Goal: Information Seeking & Learning: Find contact information

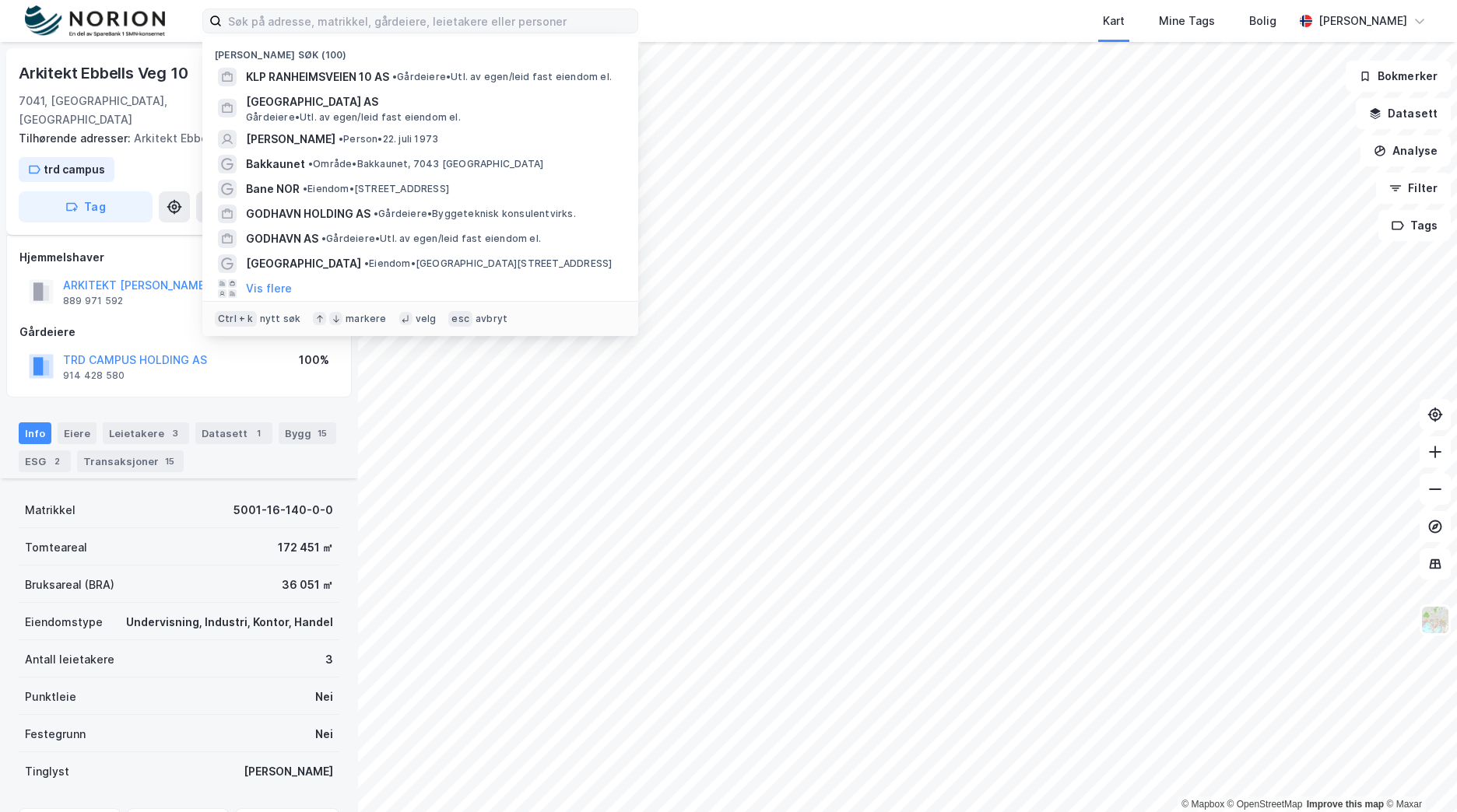
scroll to position [179, 0]
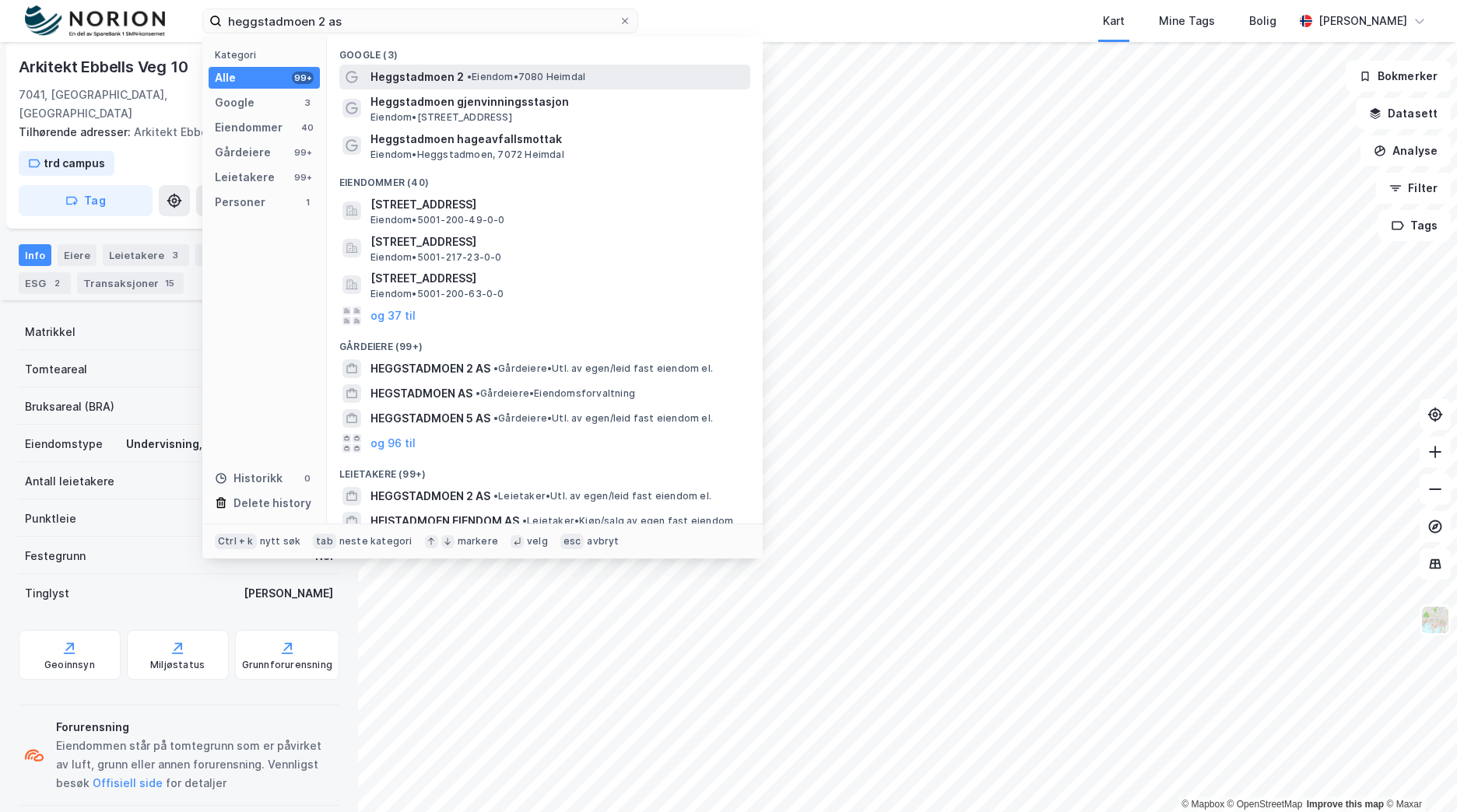
click at [626, 79] on div "Heggstadmoen 2 • Eiendom • 7080 [GEOGRAPHIC_DATA]" at bounding box center [558, 77] width 377 height 19
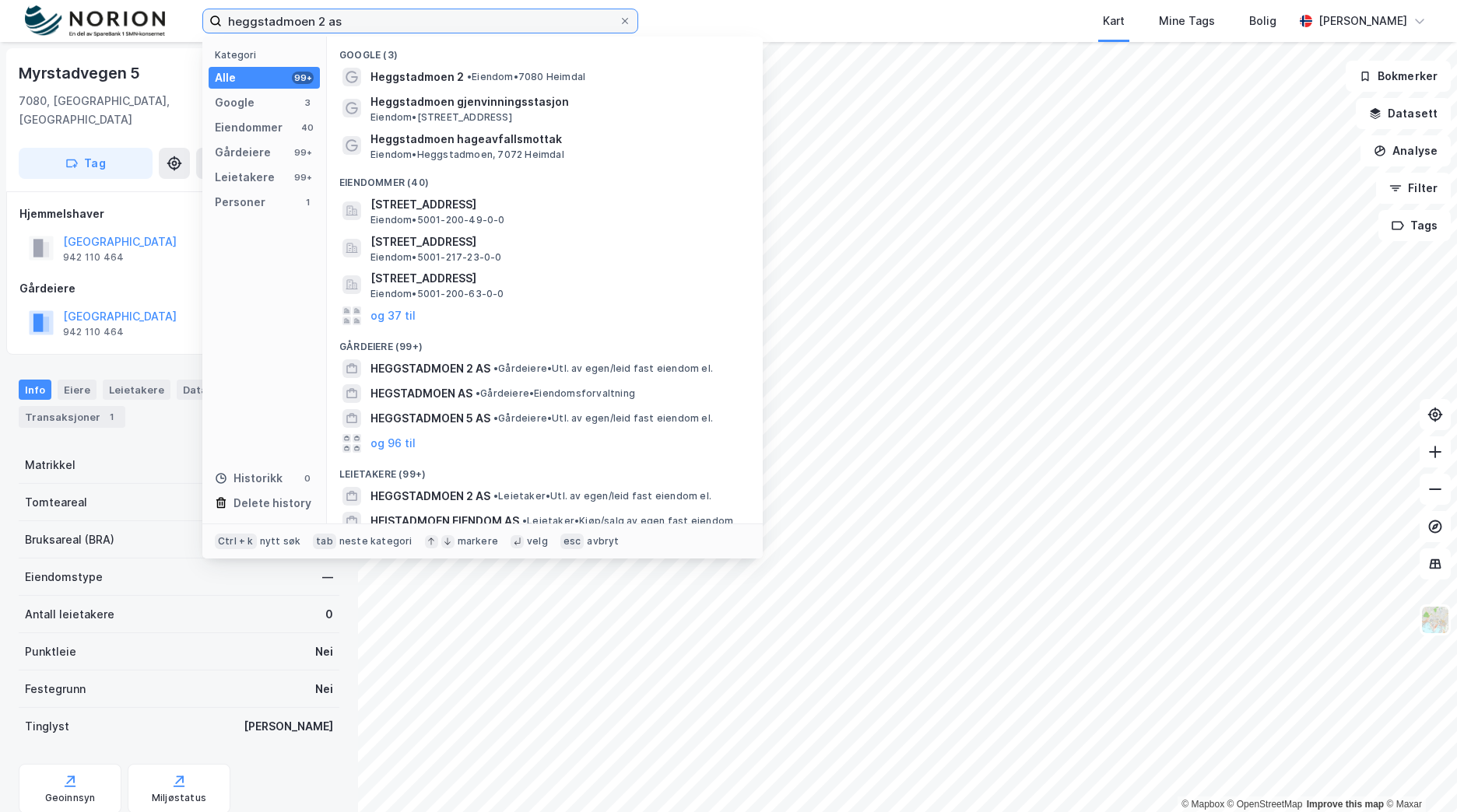
click at [411, 21] on input "heggstadmoen 2 as" at bounding box center [420, 21] width 397 height 24
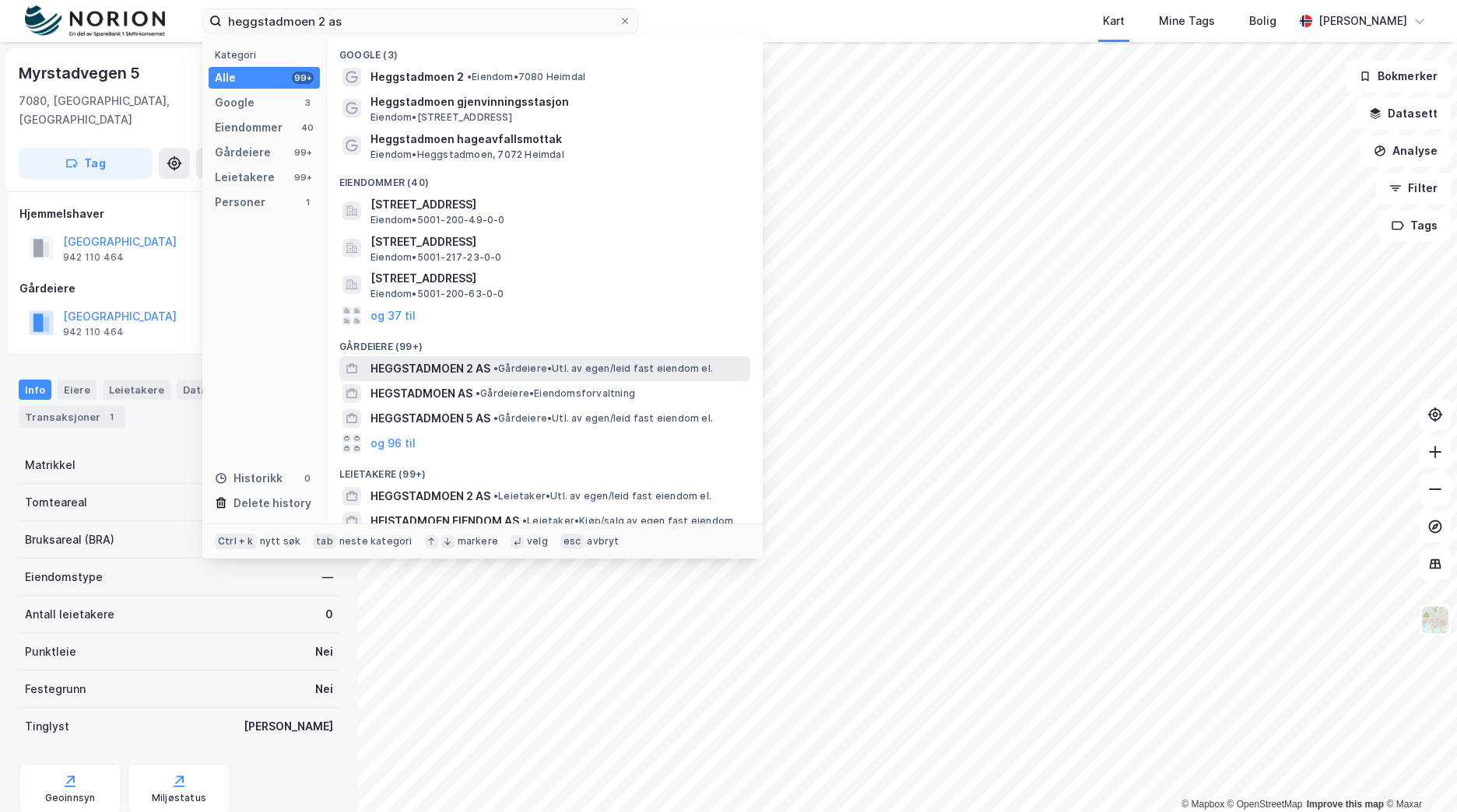
click at [519, 379] on div "HEGGSTADMOEN 2 AS • Gårdeiere • Utl. av egen/leid fast eiendom el." at bounding box center [544, 368] width 411 height 25
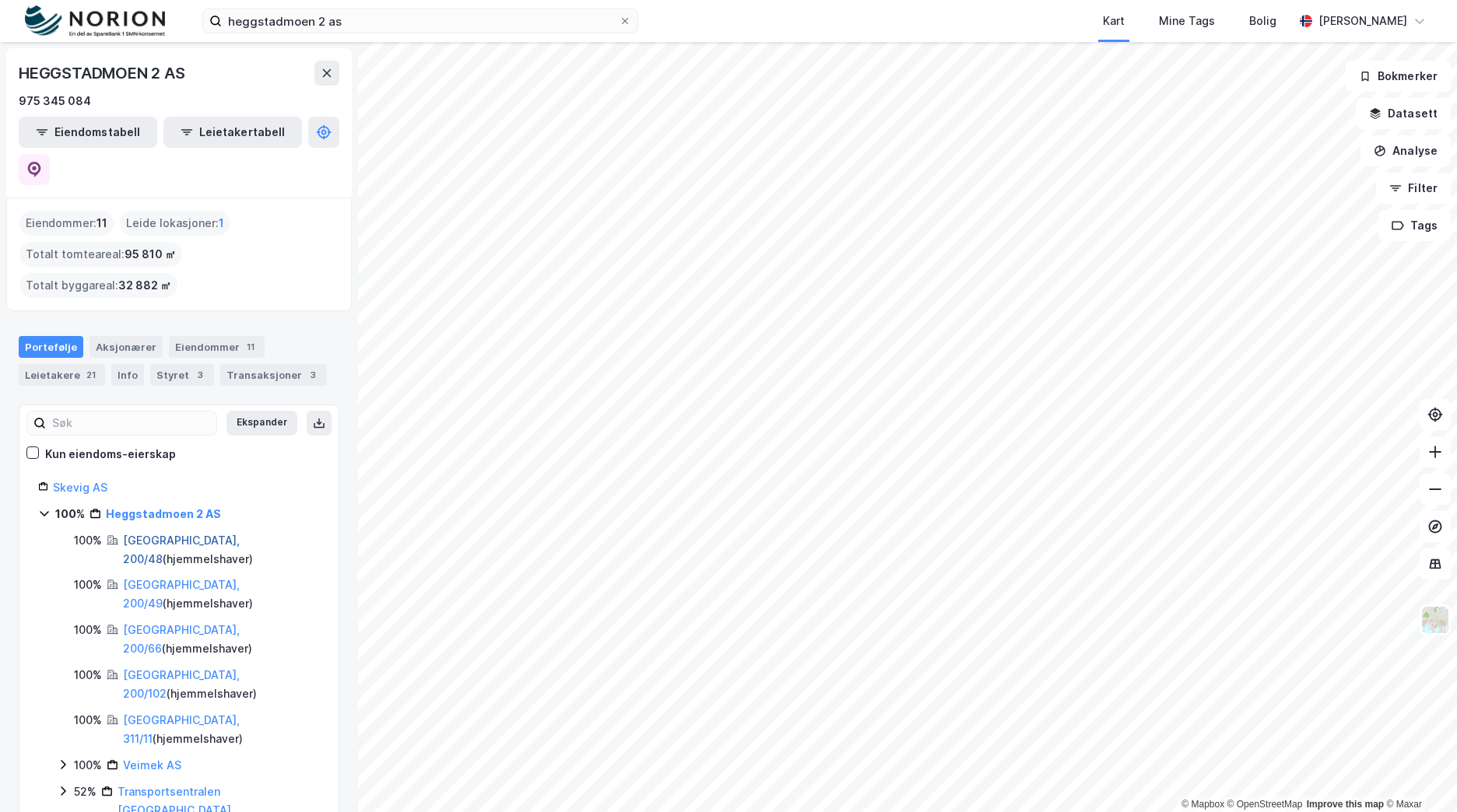
click at [192, 534] on link "[GEOGRAPHIC_DATA], 200/48" at bounding box center [180, 550] width 117 height 32
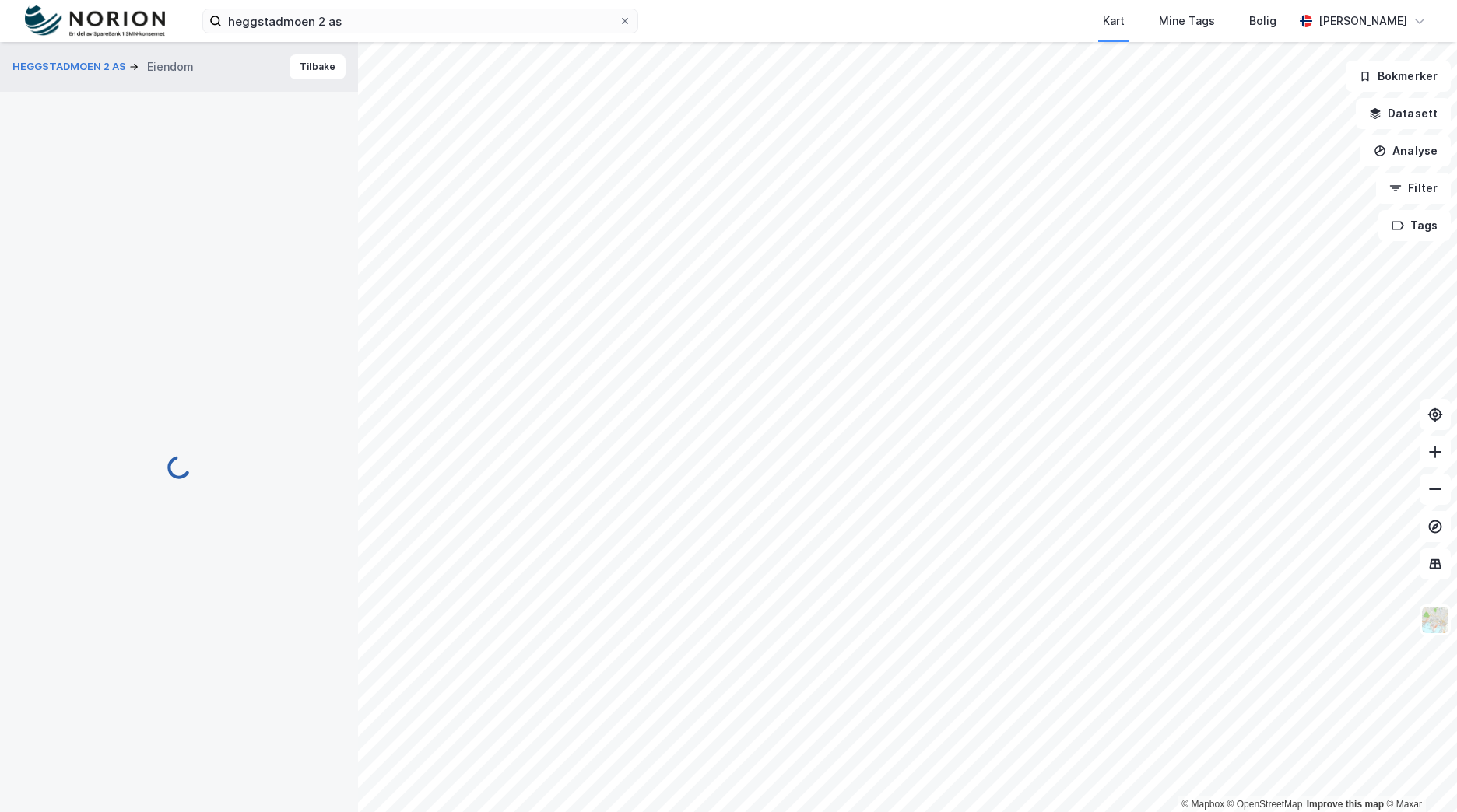
scroll to position [1, 0]
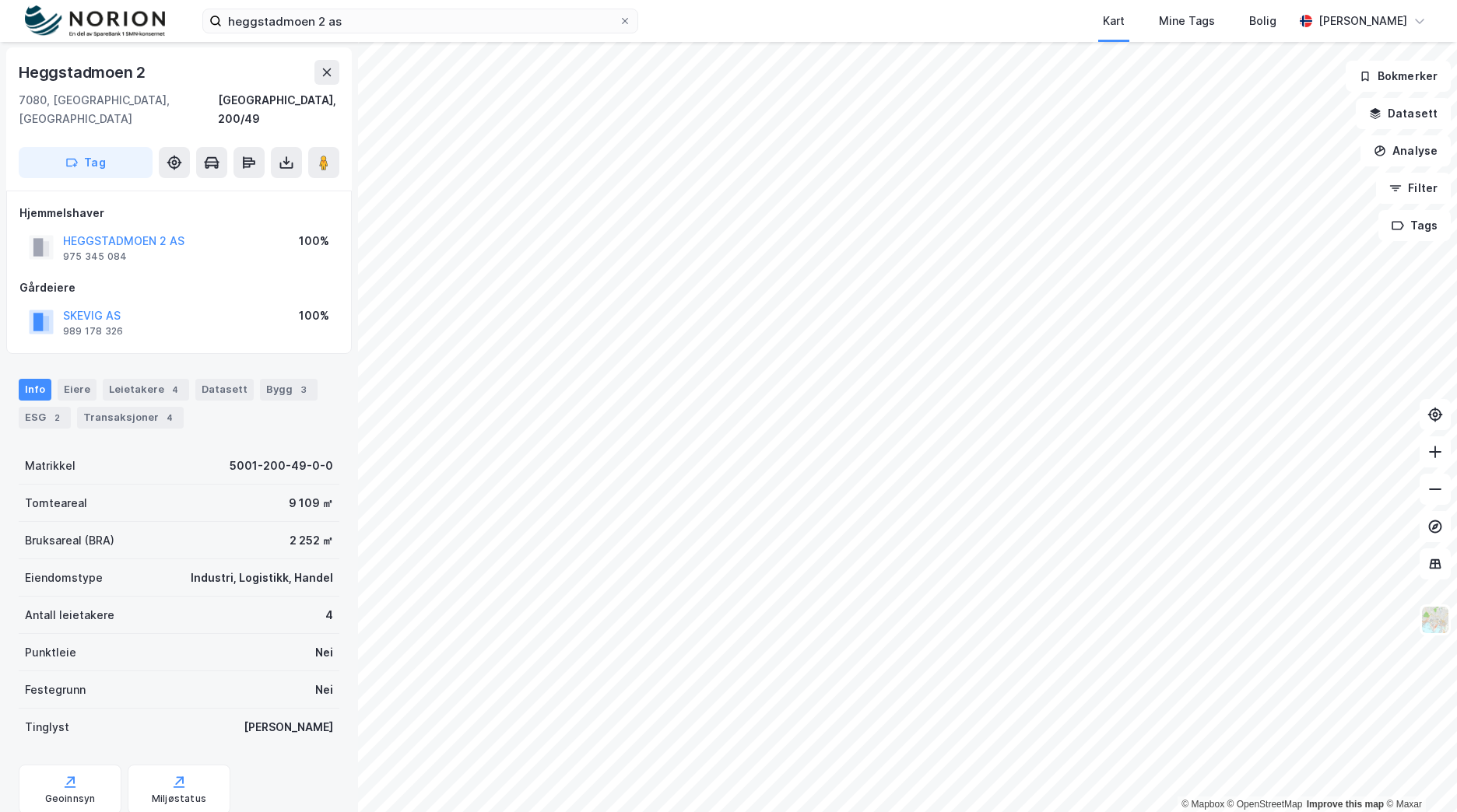
scroll to position [1, 0]
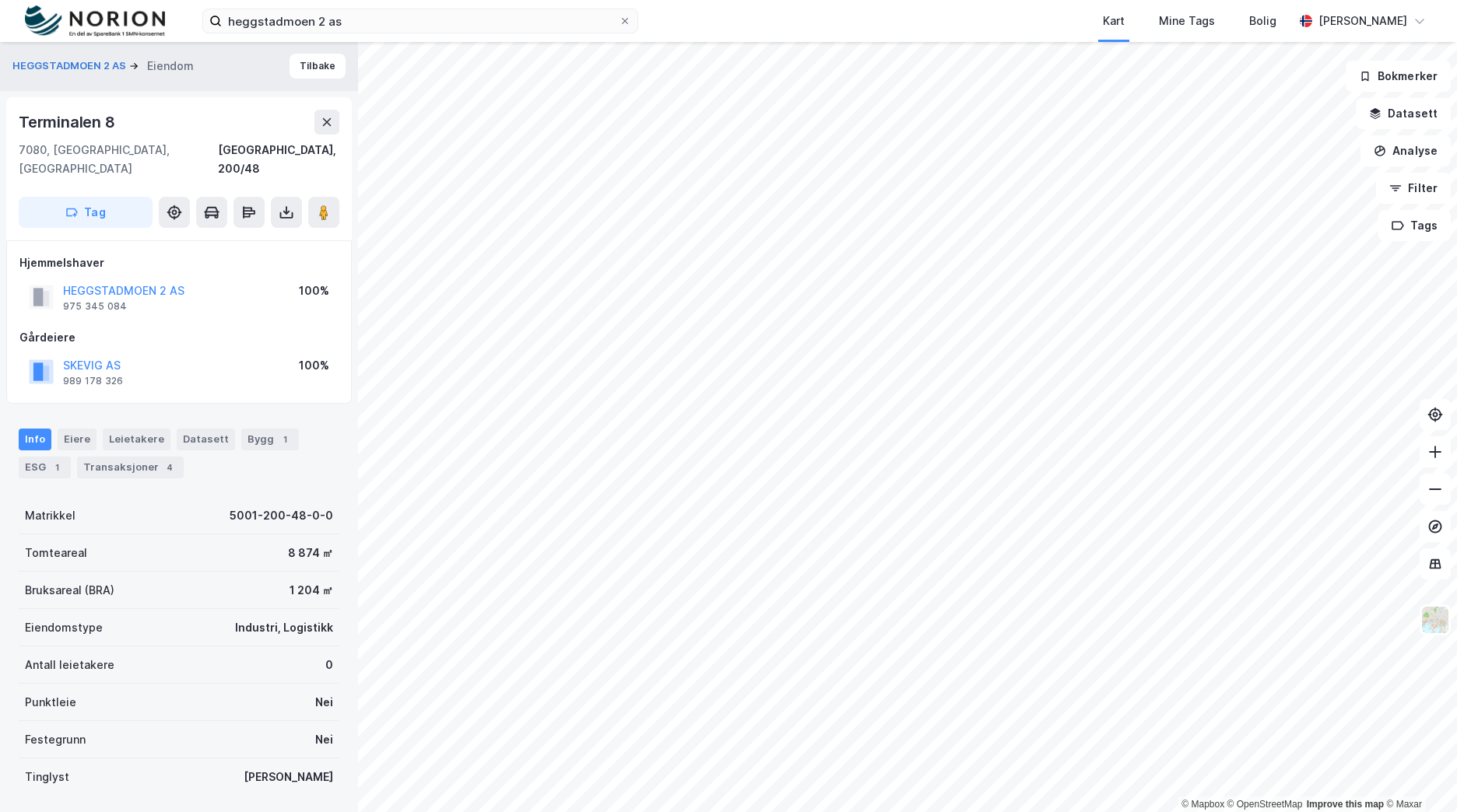
click at [85, 282] on div "HEGGSTADMOEN 2 AS" at bounding box center [123, 292] width 122 height 19
click at [0, 0] on button "HEGGSTADMOEN 2 AS" at bounding box center [0, 0] width 0 height 0
drag, startPoint x: 374, startPoint y: 24, endPoint x: 99, endPoint y: 22, distance: 275.0
click at [93, 22] on div "heggstadmoen 2 as Kart Mine Tags Bolig [PERSON_NAME]" at bounding box center [728, 21] width 1457 height 42
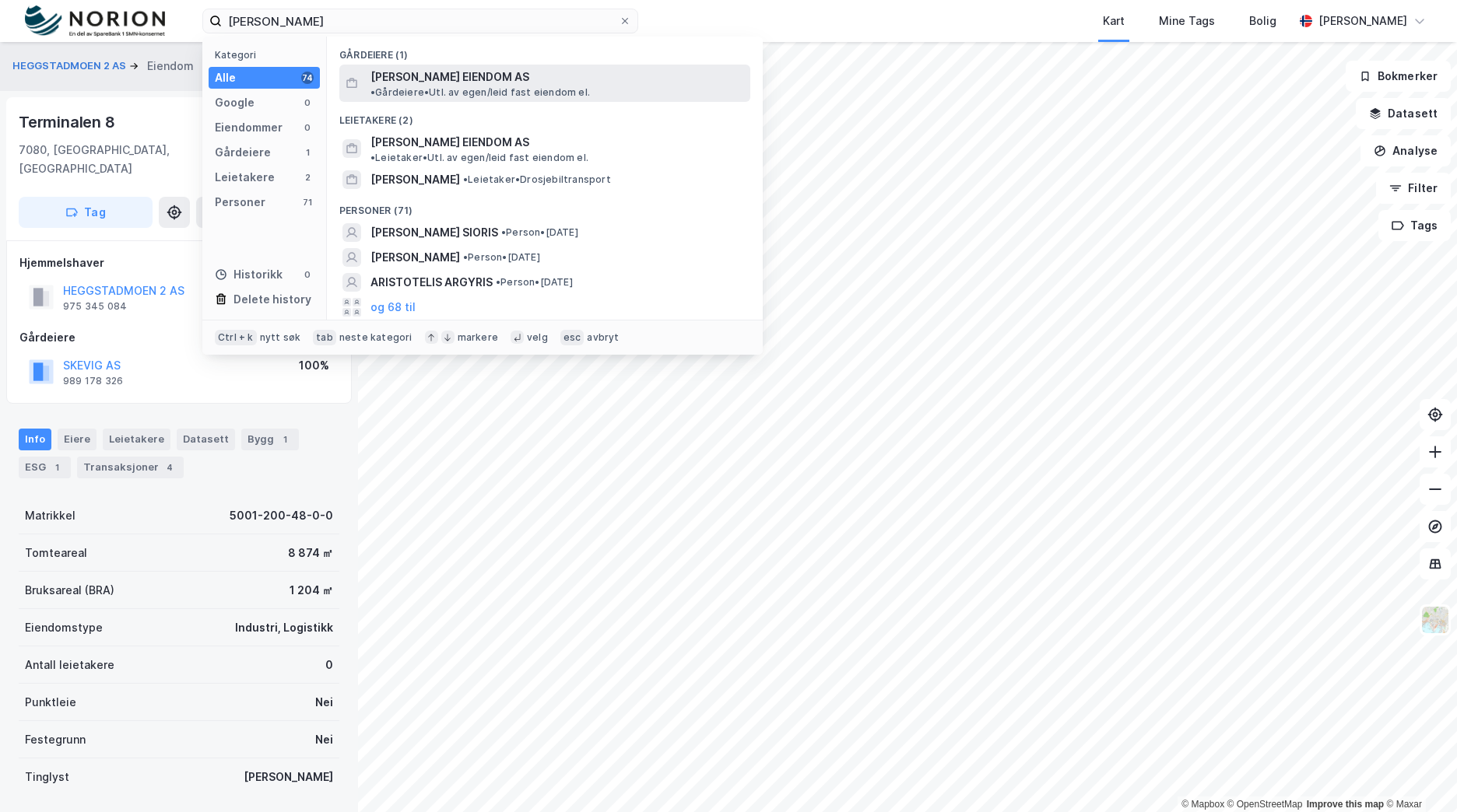
click at [543, 84] on div "[PERSON_NAME] EIENDOM AS • Gårdeiere • Utl. av egen/leid fast eiendom el." at bounding box center [558, 83] width 377 height 31
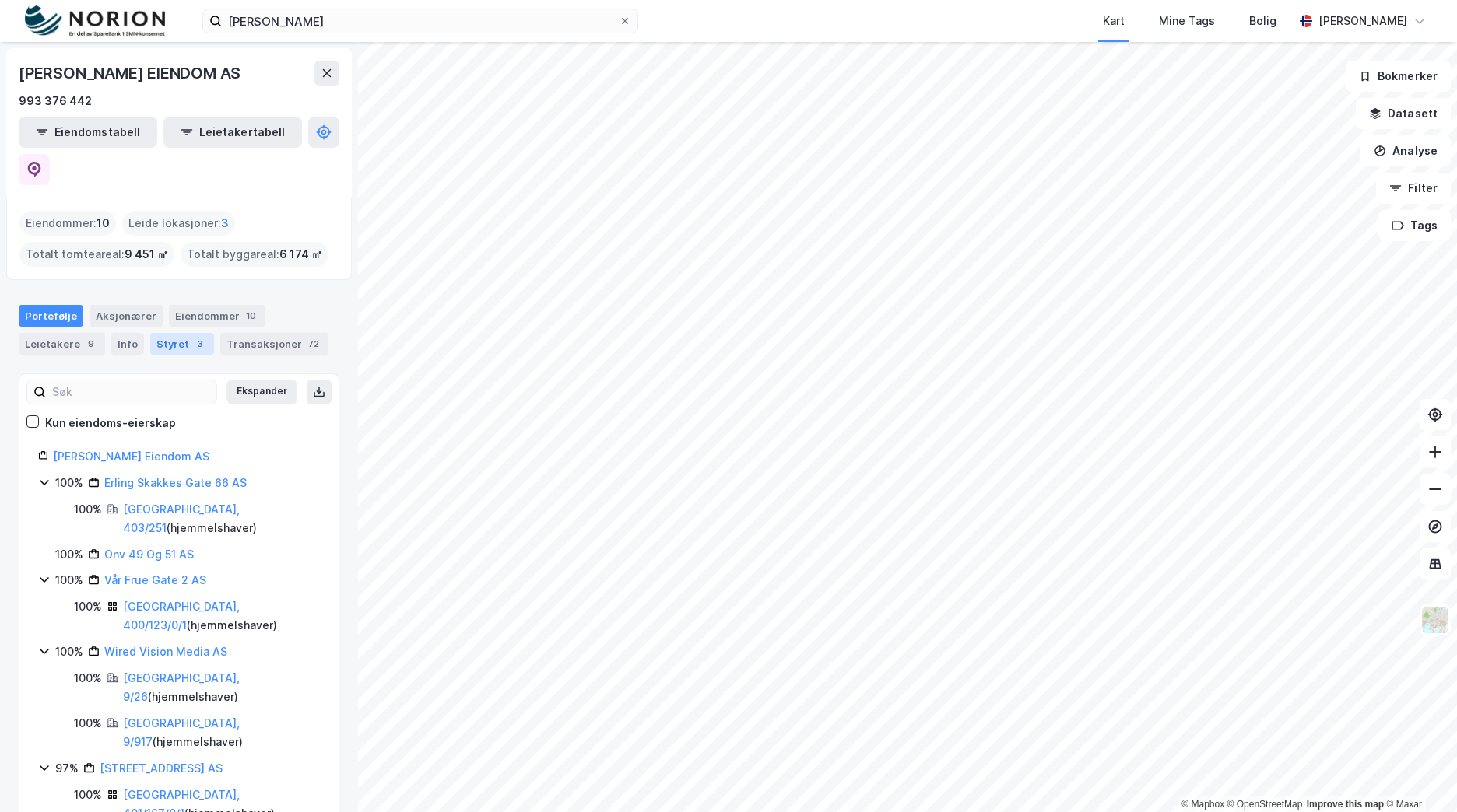
drag, startPoint x: 149, startPoint y: 312, endPoint x: 161, endPoint y: 313, distance: 12.0
click at [150, 333] on div "Styret 3" at bounding box center [181, 344] width 64 height 22
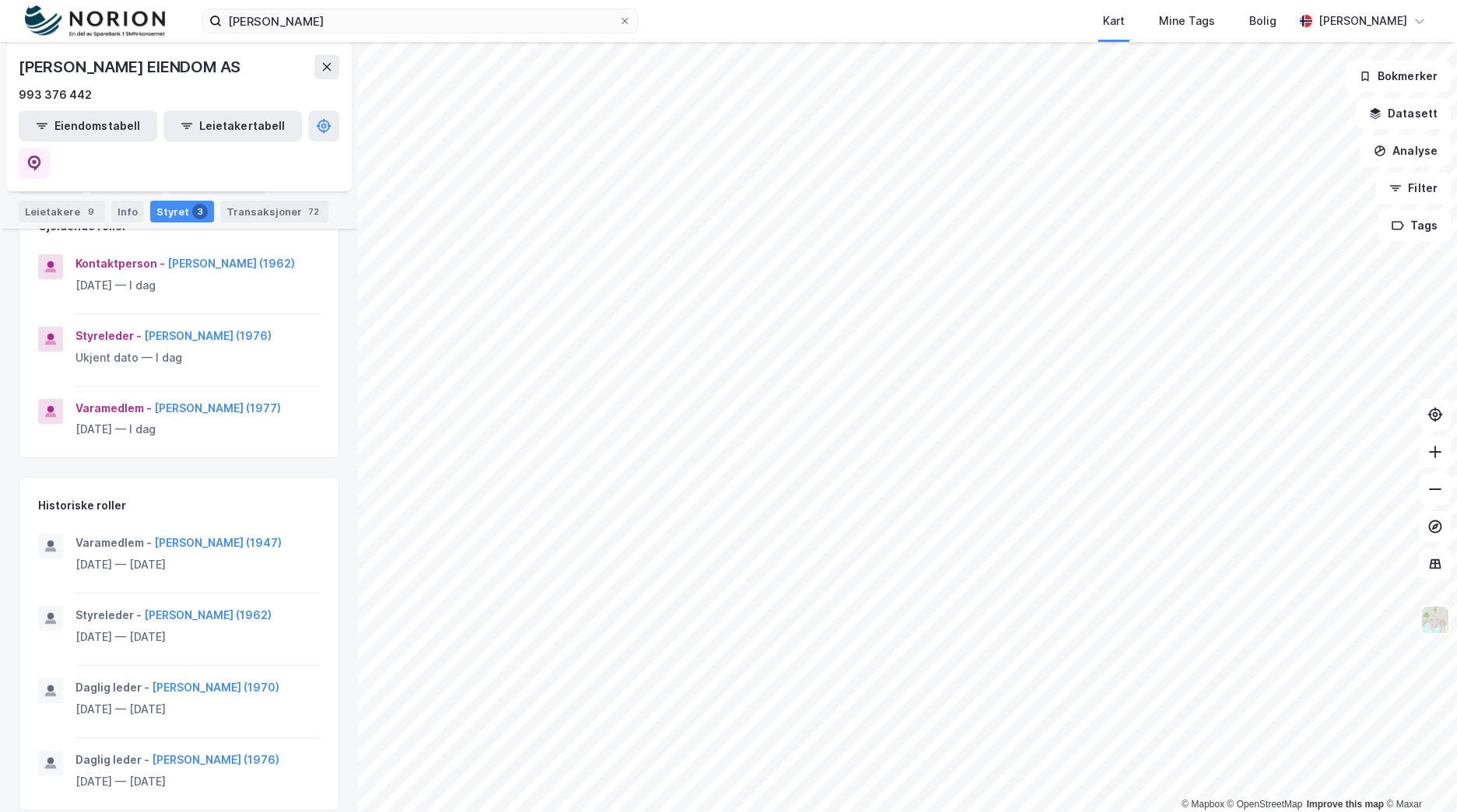
scroll to position [193, 0]
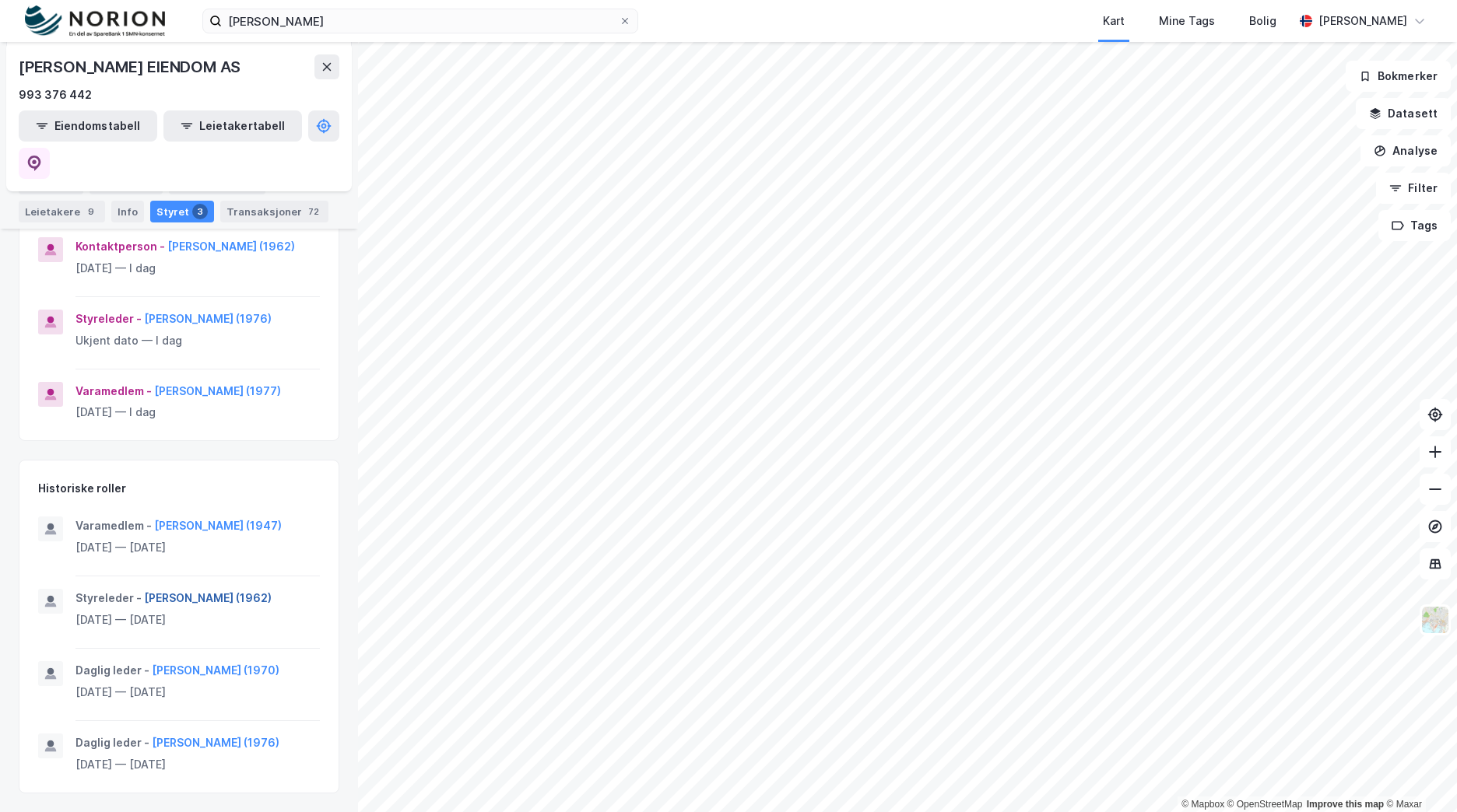
click at [0, 0] on button "[PERSON_NAME] (1962)" at bounding box center [0, 0] width 0 height 0
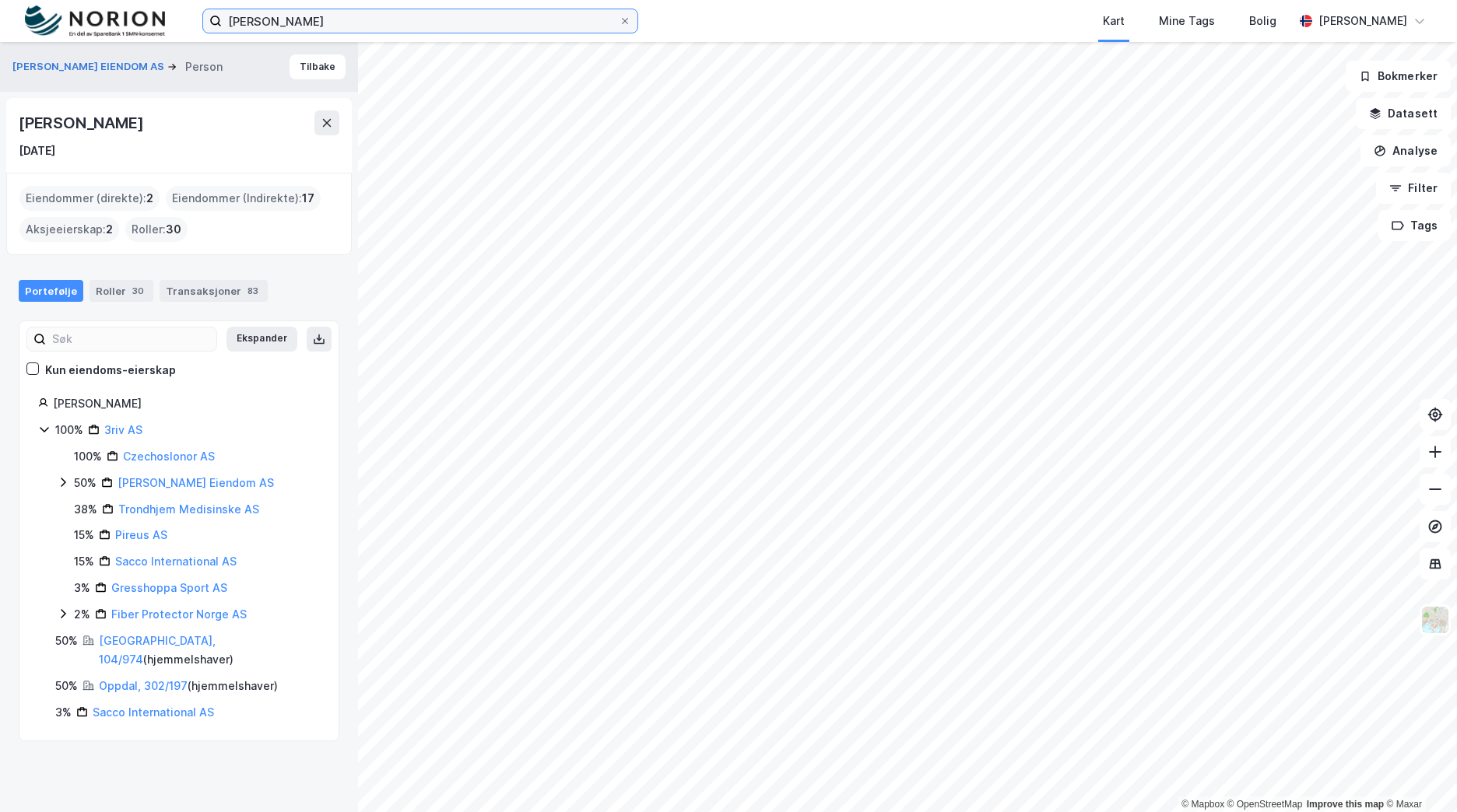
click at [253, 25] on input "[PERSON_NAME]" at bounding box center [420, 21] width 397 height 24
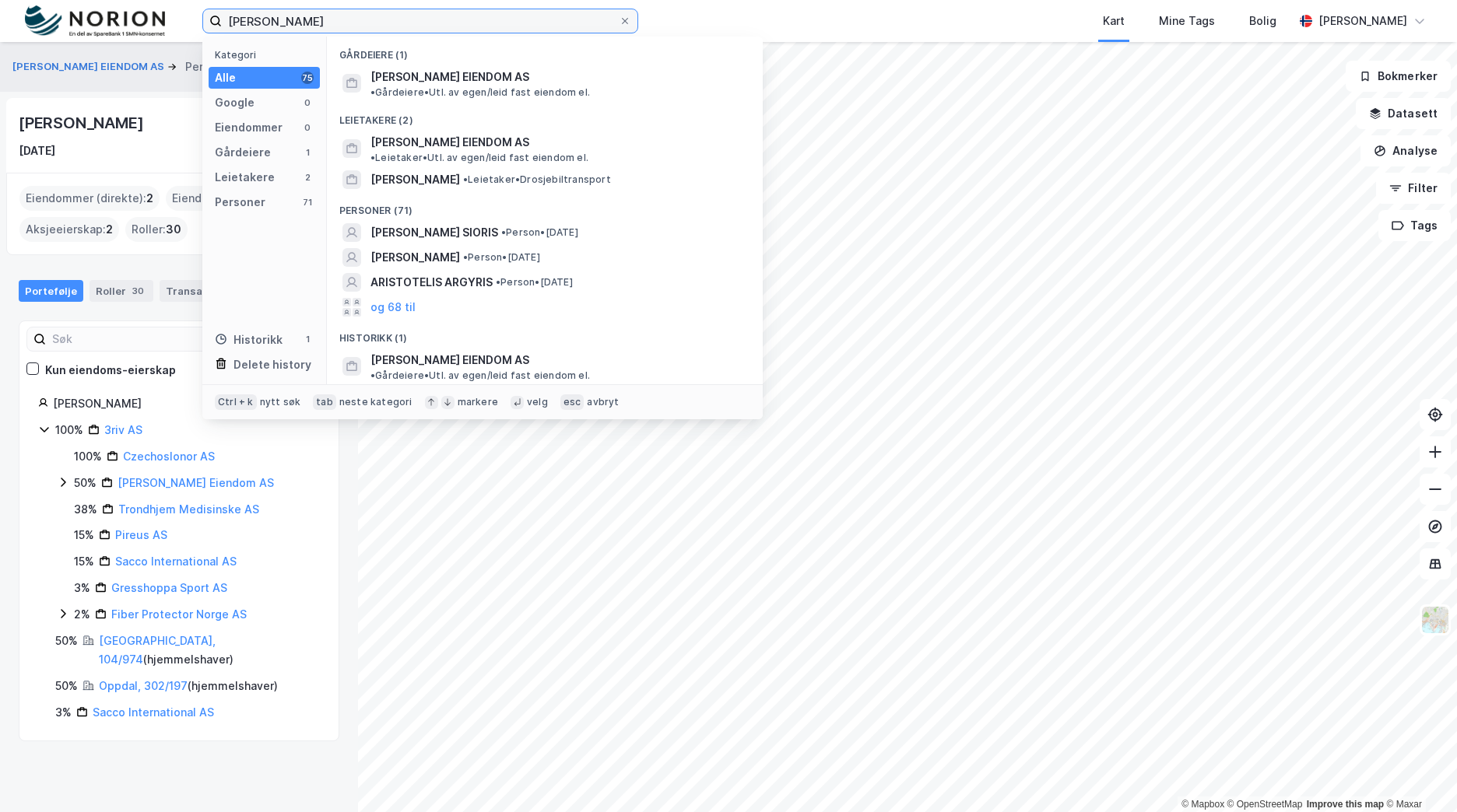
click at [253, 25] on input "[PERSON_NAME]" at bounding box center [420, 21] width 397 height 24
paste input "[PERSON_NAME]"
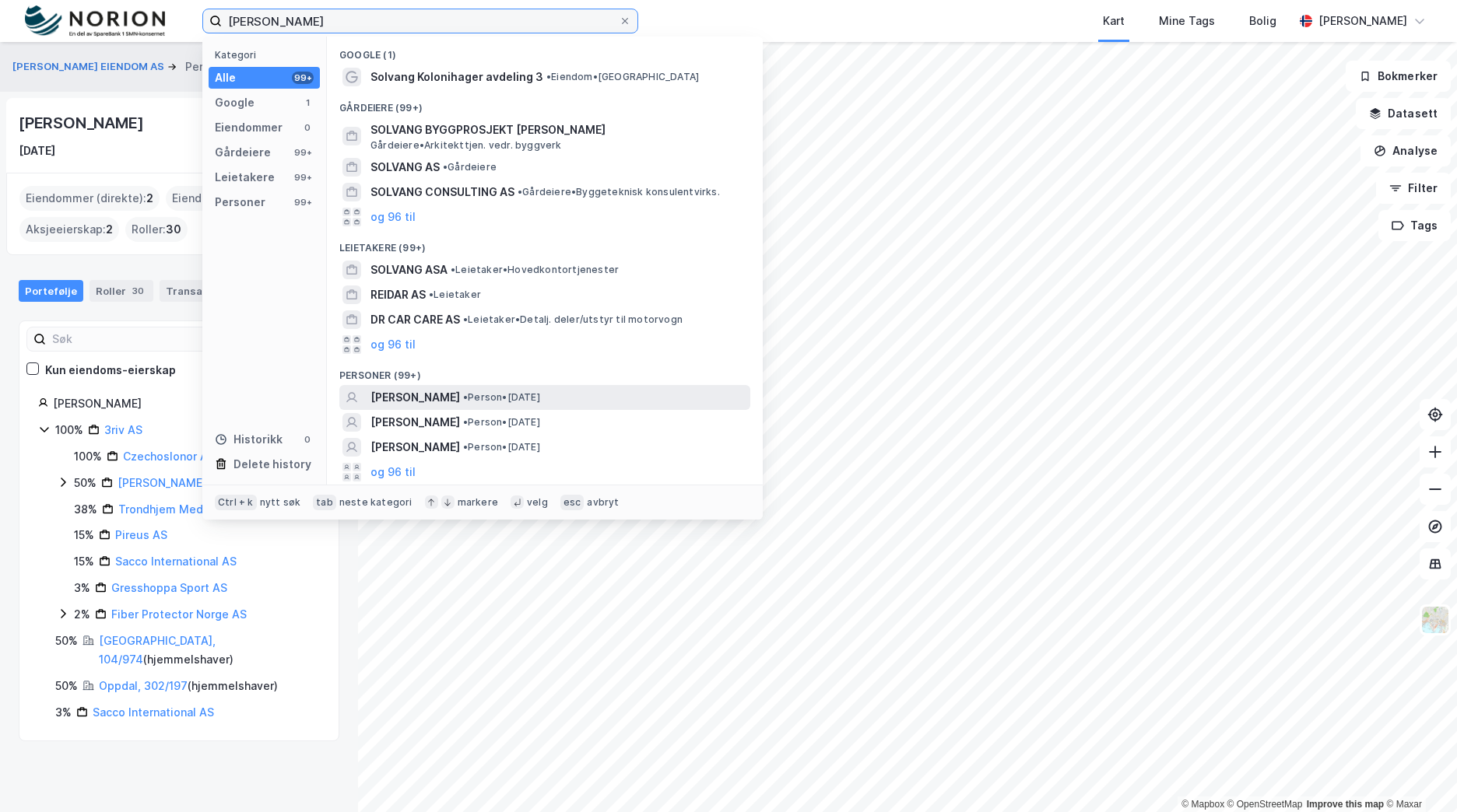
type input "[PERSON_NAME]"
click at [540, 398] on span "• Person • [DATE]" at bounding box center [501, 397] width 77 height 12
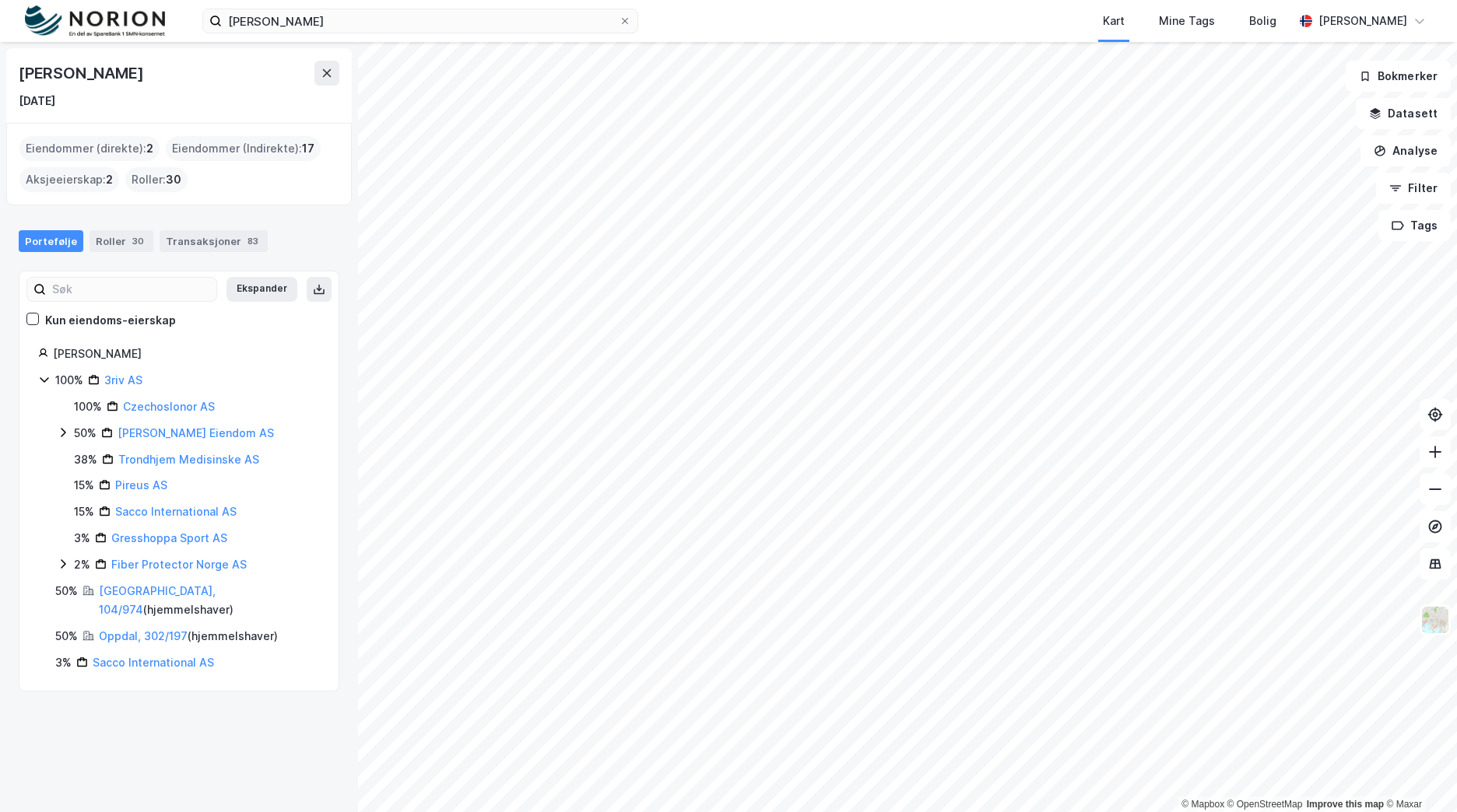
click at [141, 21] on img at bounding box center [94, 22] width 140 height 32
